Goal: Complete application form: Complete application form

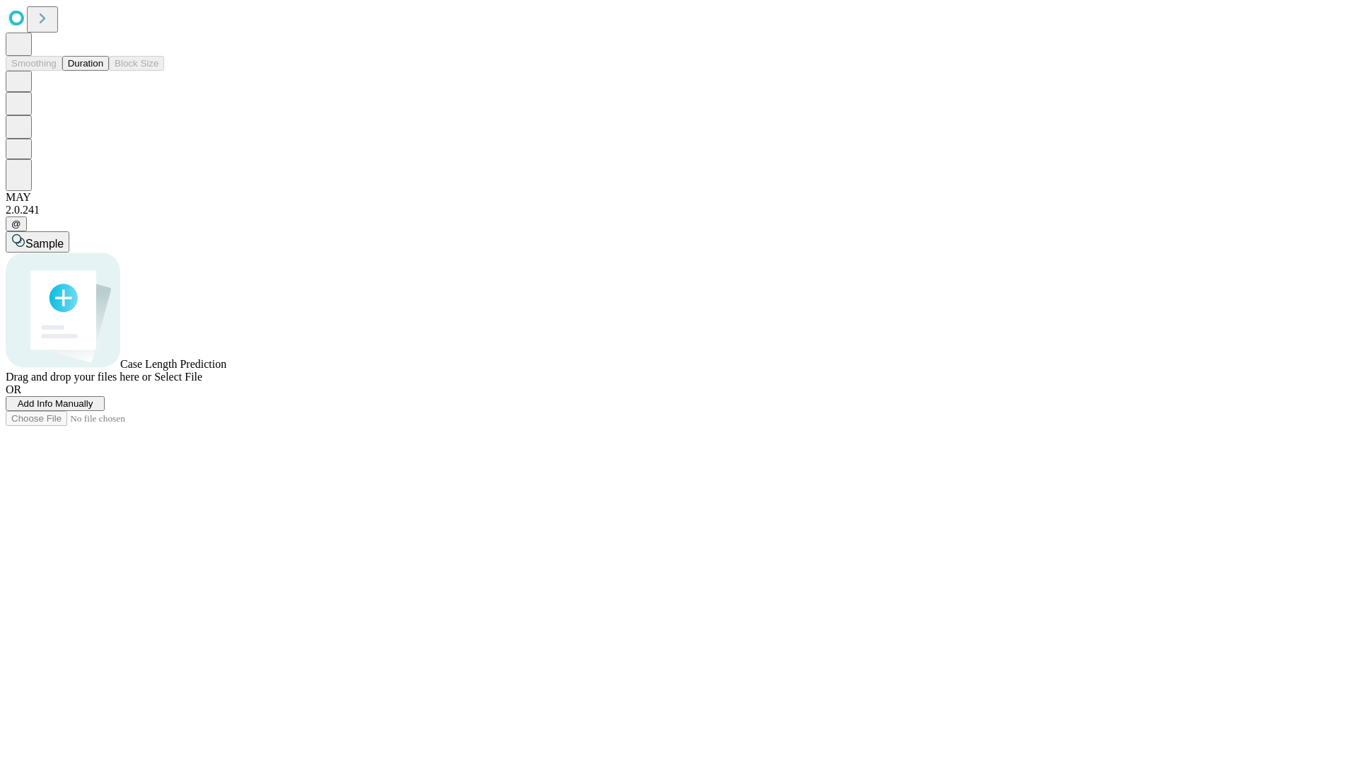
click at [93, 409] on span "Add Info Manually" at bounding box center [56, 403] width 76 height 11
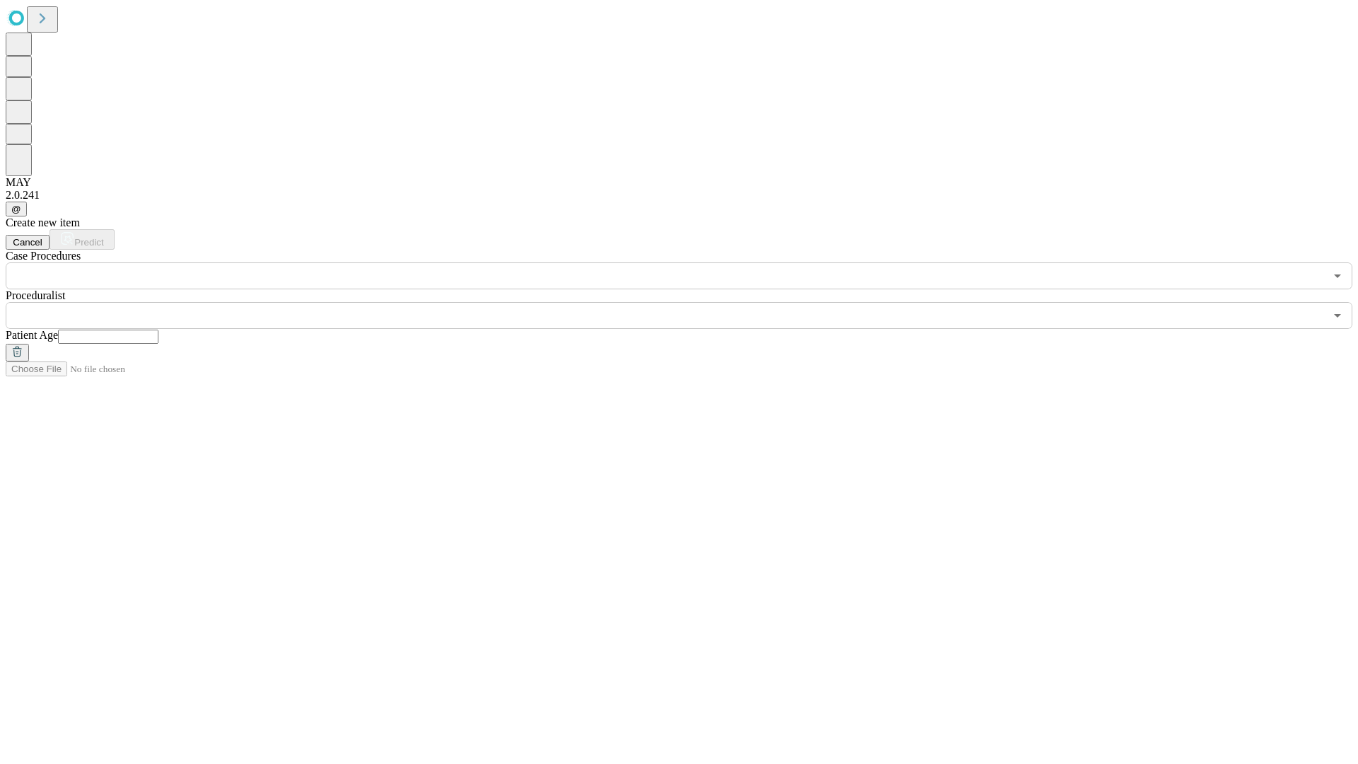
click at [158, 330] on input "text" at bounding box center [108, 337] width 100 height 14
type input "**"
click at [689, 302] on input "text" at bounding box center [665, 315] width 1319 height 27
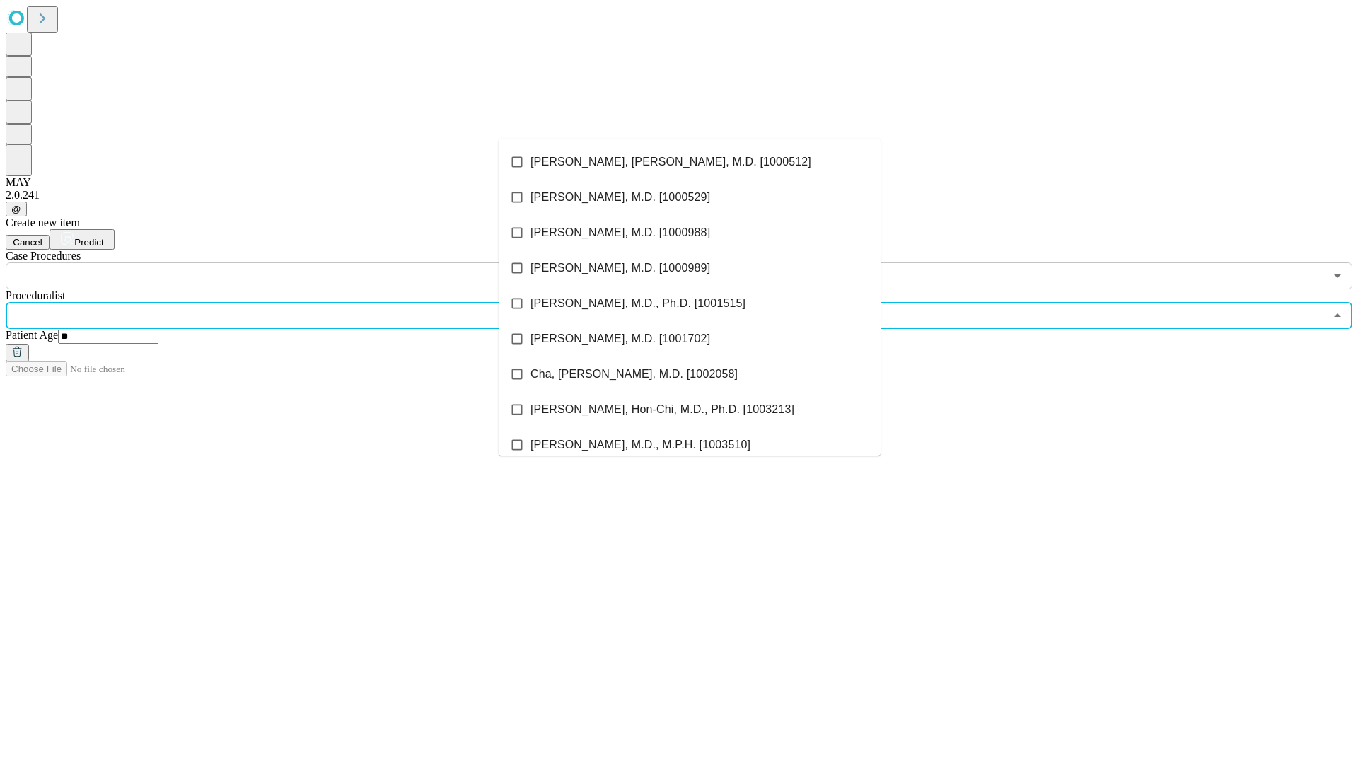
click at [690, 162] on li "[PERSON_NAME], [PERSON_NAME], M.D. [1000512]" at bounding box center [690, 161] width 382 height 35
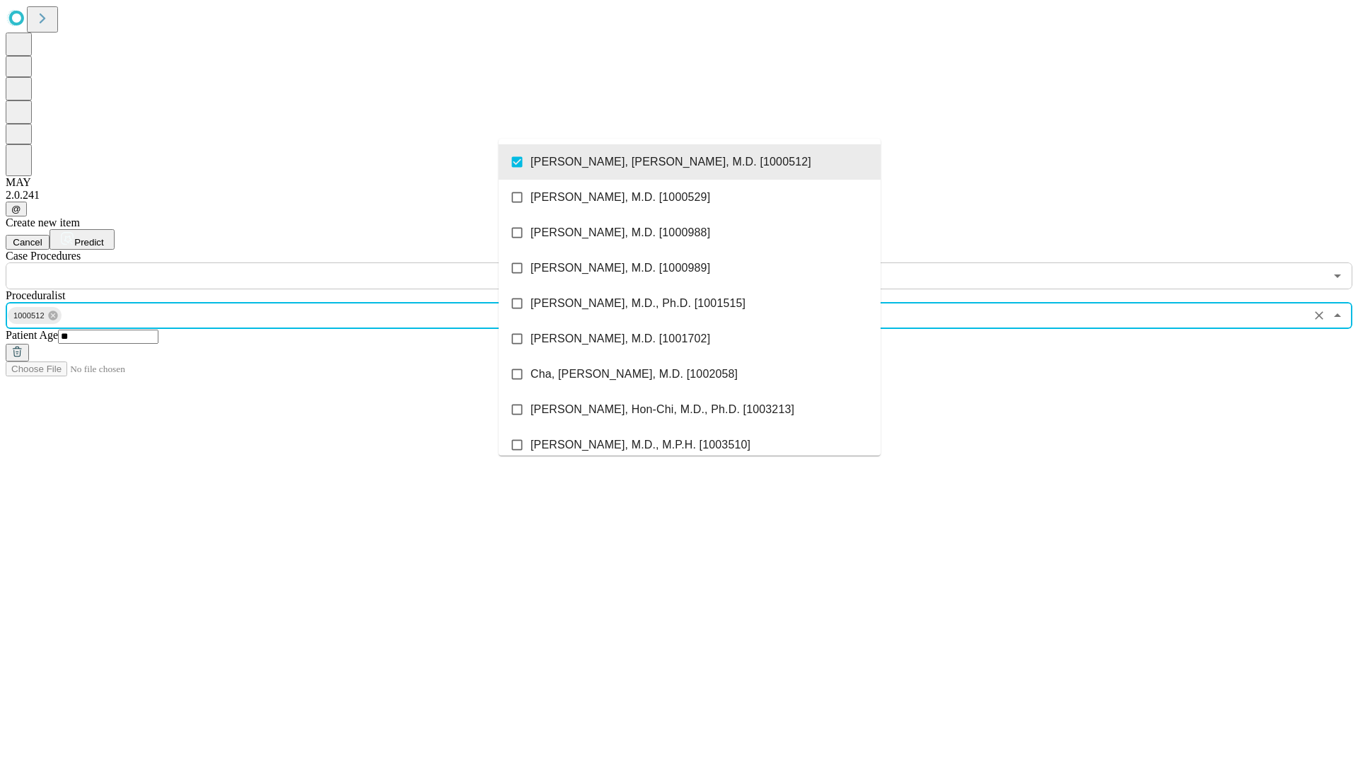
click at [297, 262] on input "text" at bounding box center [665, 275] width 1319 height 27
